Goal: Task Accomplishment & Management: Complete application form

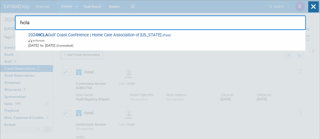
type input "hcla"
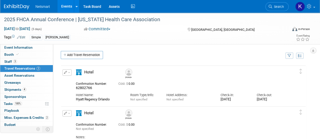
click at [16, 8] on img at bounding box center [16, 6] width 25 height 5
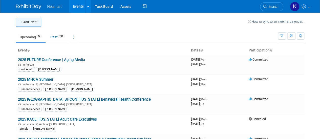
click at [25, 19] on button "Add Event" at bounding box center [28, 22] width 25 height 9
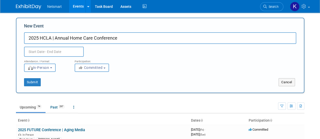
type input "2025 HCLA | Annual Home Care Conference"
click at [44, 50] on input "text" at bounding box center [54, 52] width 60 height 10
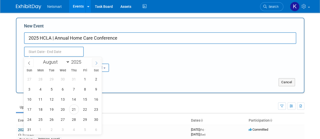
click at [95, 63] on icon at bounding box center [97, 63] width 4 height 4
select select "8"
click at [49, 111] on span "23" at bounding box center [52, 110] width 10 height 10
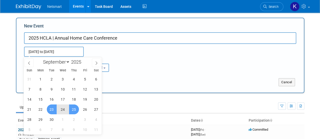
click at [73, 112] on span "25" at bounding box center [74, 110] width 10 height 10
type input "[DATE] to [DATE]"
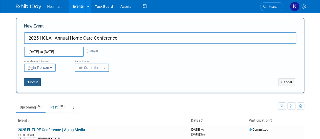
click at [30, 83] on button "Submit" at bounding box center [32, 82] width 17 height 8
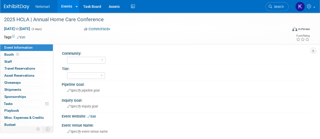
click at [23, 36] on link "Edit" at bounding box center [21, 38] width 8 height 4
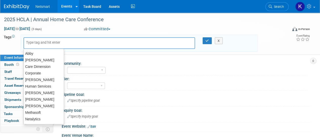
click at [35, 46] on div at bounding box center [110, 43] width 172 height 12
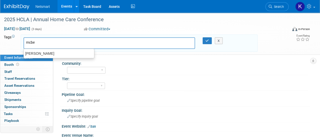
type input "mcbee"
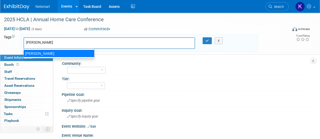
click at [37, 52] on div "[PERSON_NAME]" at bounding box center [59, 53] width 71 height 7
type input "[PERSON_NAME]"
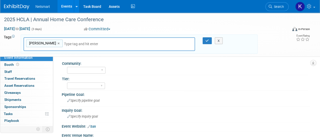
click at [64, 44] on input "text" at bounding box center [99, 43] width 71 height 5
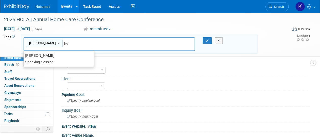
type input "kai"
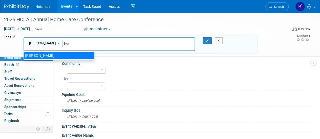
click at [45, 56] on div "[PERSON_NAME]" at bounding box center [59, 55] width 71 height 7
type input "McBee, Kaitlyn"
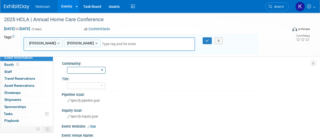
click at [81, 69] on select "Human Services Post Acute Public Sector CareDimensions Specialty Practice McBee…" at bounding box center [86, 70] width 38 height 7
select select "[PERSON_NAME]"
click at [67, 67] on select "Human Services Post Acute Public Sector CareDimensions Specialty Practice McBee…" at bounding box center [86, 70] width 38 height 7
click at [210, 41] on div "X" at bounding box center [220, 40] width 20 height 7
click at [86, 86] on select "1 2 3" at bounding box center [86, 86] width 38 height 7
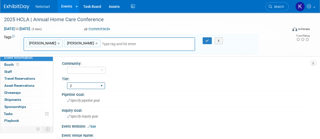
click at [67, 83] on select "1 2 3" at bounding box center [86, 86] width 38 height 7
click at [209, 41] on icon "button" at bounding box center [207, 40] width 4 height 3
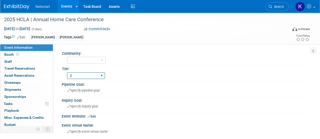
click at [82, 75] on select "1 2 3" at bounding box center [86, 76] width 38 height 7
select select "3"
click at [67, 73] on select "1 2 3" at bounding box center [86, 76] width 38 height 7
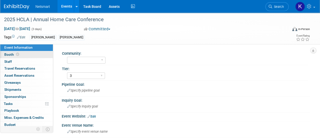
click at [36, 54] on link "Booth" at bounding box center [26, 54] width 53 height 7
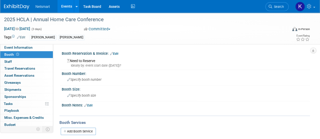
click at [109, 66] on div "Ideally by: event start date (Tue. Sep 23, 2025)?" at bounding box center [186, 66] width 239 height 5
click at [118, 54] on link "Edit" at bounding box center [114, 54] width 8 height 4
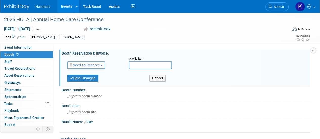
click at [95, 67] on span "Need to Reserve" at bounding box center [85, 65] width 30 height 4
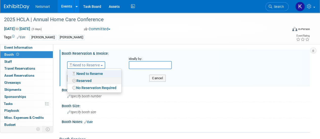
click at [90, 79] on link "Reserved" at bounding box center [94, 80] width 54 height 7
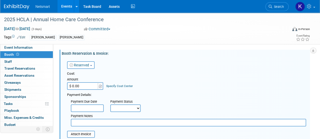
click at [84, 67] on link "Reserved" at bounding box center [80, 65] width 20 height 4
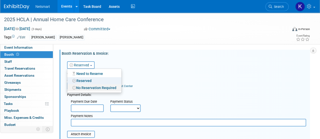
click at [85, 87] on link "No Reservation Required" at bounding box center [94, 88] width 54 height 7
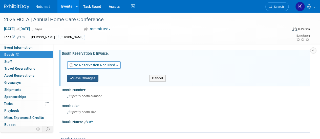
click at [87, 78] on button "Save Changes" at bounding box center [82, 78] width 31 height 7
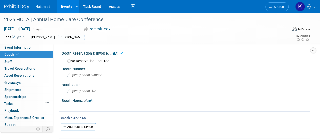
scroll to position [14, 0]
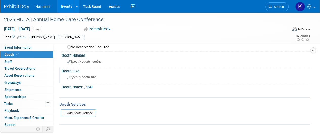
click at [81, 77] on span "Specify booth size" at bounding box center [81, 78] width 29 height 4
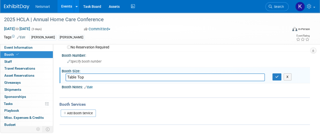
scroll to position [17, 0]
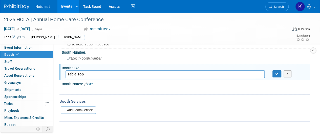
type input "Table Top"
click at [88, 85] on link "Edit" at bounding box center [88, 85] width 8 height 4
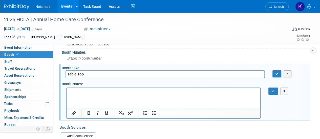
scroll to position [0, 0]
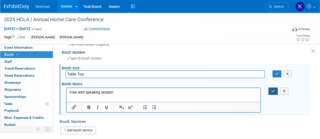
click at [275, 93] on button "button" at bounding box center [272, 91] width 9 height 7
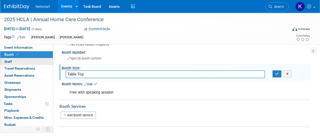
click at [9, 61] on span "Staff 0" at bounding box center [8, 62] width 8 height 4
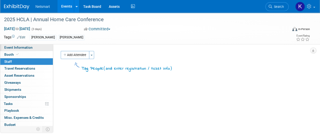
click at [16, 46] on span "Event Information" at bounding box center [18, 48] width 28 height 4
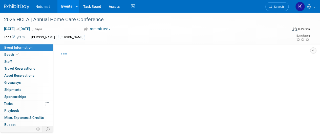
select select "[PERSON_NAME]"
select select "3"
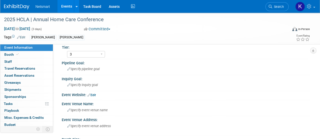
scroll to position [18, 0]
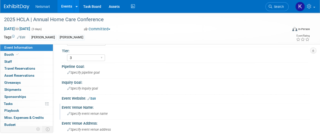
click at [85, 112] on span "Specify event venue name" at bounding box center [87, 114] width 40 height 4
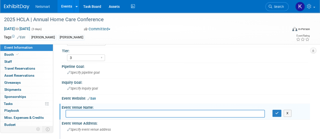
click at [85, 128] on span "Specify event venue address" at bounding box center [89, 130] width 44 height 4
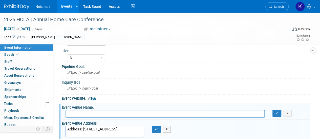
scroll to position [19, 0]
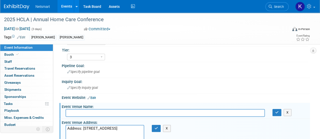
drag, startPoint x: 85, startPoint y: 128, endPoint x: 81, endPoint y: 128, distance: 3.3
click at [81, 128] on textarea "Address: 777 L’Auberge Ave, Baton Rouge, LA 70820" at bounding box center [105, 133] width 79 height 16
type textarea "777 L’Auberge Ave, Baton Rouge, LA 70820"
click at [158, 129] on button "button" at bounding box center [156, 128] width 9 height 7
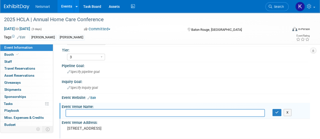
click at [98, 111] on input "text" at bounding box center [165, 113] width 199 height 8
paste input "L'Auberge Casino & Hotel Baton Rouge"
click at [98, 111] on input "L'Auberge Casino & Hotel Baton Rouge" at bounding box center [165, 113] width 199 height 8
type input "L'Auberge Casino & Hotel Baton Rouge"
click at [277, 110] on button "button" at bounding box center [277, 112] width 9 height 7
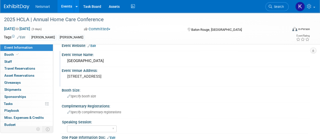
scroll to position [73, 0]
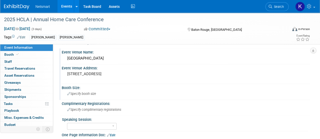
click at [113, 92] on div "Specify booth size" at bounding box center [186, 94] width 241 height 8
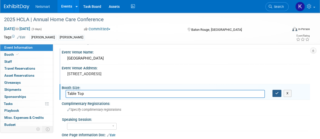
type input "Table Top"
click at [275, 94] on button "button" at bounding box center [277, 93] width 9 height 7
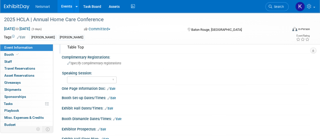
scroll to position [131, 0]
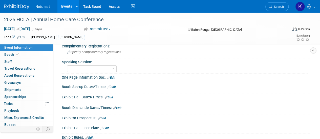
click at [111, 86] on link "Edit" at bounding box center [112, 88] width 8 height 4
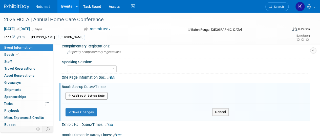
click at [98, 93] on button "Add Another Booth Set-up Date" at bounding box center [87, 96] width 42 height 8
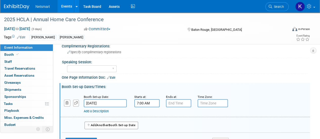
click at [147, 101] on input "7:00 AM" at bounding box center [146, 103] width 25 height 8
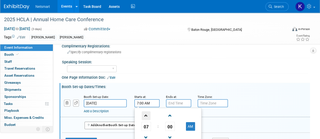
click at [149, 112] on span at bounding box center [146, 116] width 9 height 9
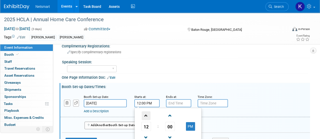
click at [149, 112] on span at bounding box center [146, 116] width 9 height 9
type input "1:00 PM"
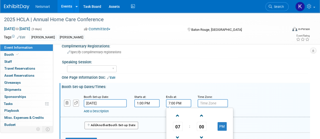
click at [172, 102] on input "7:00 PM" at bounding box center [178, 103] width 25 height 8
click at [178, 114] on span at bounding box center [177, 116] width 9 height 9
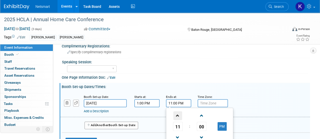
click at [178, 114] on span at bounding box center [177, 116] width 9 height 9
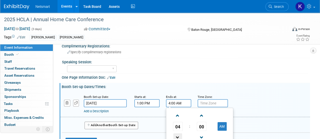
click at [182, 135] on span at bounding box center [177, 138] width 9 height 9
click at [200, 125] on span "00" at bounding box center [202, 126] width 10 height 9
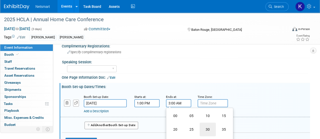
click at [207, 123] on td "30" at bounding box center [208, 130] width 16 height 14
type input "3:30 AM"
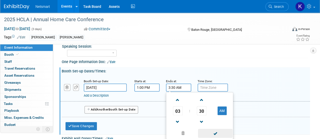
click at [212, 130] on span at bounding box center [215, 133] width 34 height 9
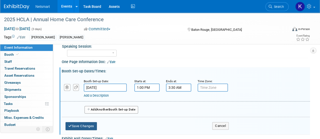
click at [93, 123] on button "Save Changes" at bounding box center [81, 126] width 31 height 8
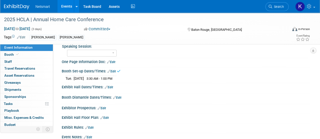
scroll to position [152, 0]
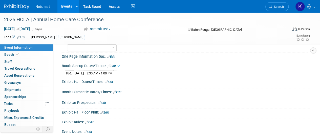
click at [117, 91] on link "Edit" at bounding box center [117, 93] width 8 height 4
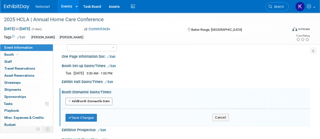
click at [107, 99] on button "Add Another Booth Dismantle Date" at bounding box center [89, 102] width 47 height 8
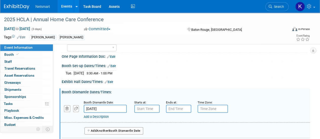
click at [117, 108] on input "Sep 25, 2025" at bounding box center [105, 109] width 43 height 8
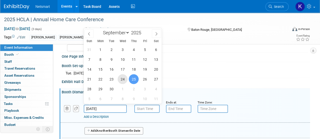
click at [122, 80] on span "24" at bounding box center [123, 79] width 10 height 10
type input "Sep 24, 2025"
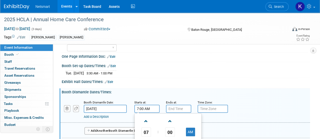
click at [137, 107] on input "7:00 AM" at bounding box center [146, 109] width 25 height 8
click at [148, 120] on span at bounding box center [146, 121] width 9 height 9
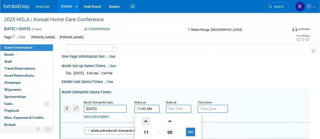
click at [148, 120] on span at bounding box center [146, 121] width 9 height 9
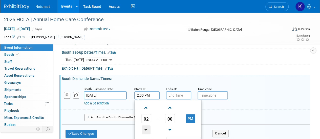
click at [149, 127] on span at bounding box center [146, 130] width 9 height 9
click at [168, 117] on span "00" at bounding box center [170, 118] width 10 height 9
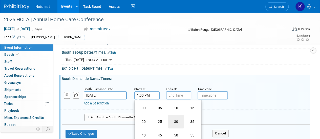
click at [170, 118] on td "30" at bounding box center [176, 122] width 16 height 14
type input "1:30 PM"
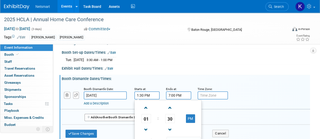
click at [177, 94] on input "7:00 PM" at bounding box center [178, 96] width 25 height 8
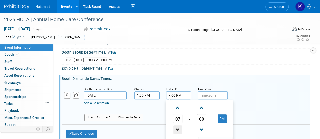
click at [177, 126] on span at bounding box center [177, 130] width 9 height 9
type input "3:00 PM"
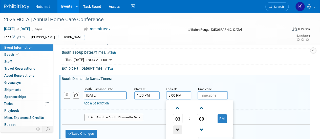
scroll to position [191, 0]
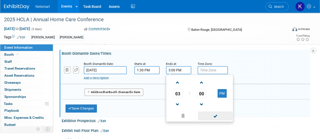
click at [212, 115] on span at bounding box center [215, 116] width 34 height 9
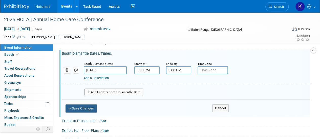
click at [85, 106] on button "Save Changes" at bounding box center [81, 109] width 31 height 8
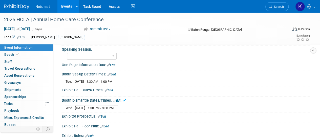
scroll to position [143, 0]
